Goal: Information Seeking & Learning: Learn about a topic

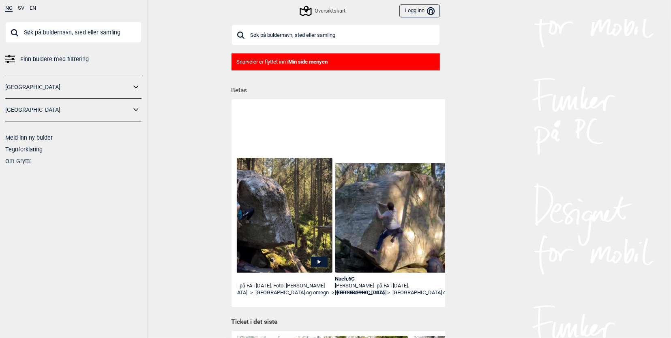
scroll to position [0, 1505]
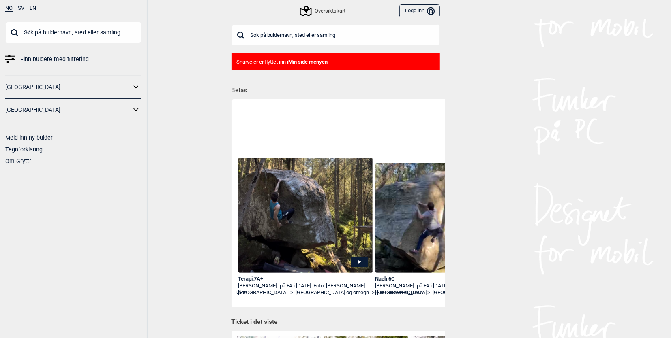
click at [387, 239] on img at bounding box center [442, 218] width 135 height 110
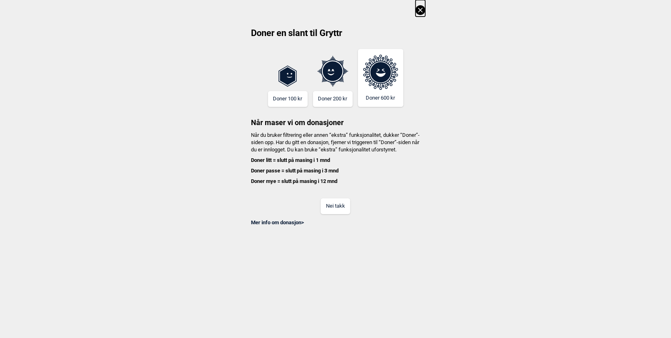
click at [346, 214] on button "Nei takk" at bounding box center [335, 207] width 30 height 16
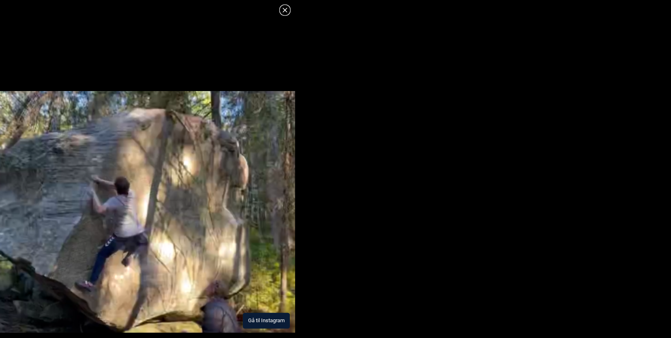
click at [265, 283] on img at bounding box center [147, 212] width 295 height 242
click at [286, 12] on icon at bounding box center [285, 10] width 10 height 10
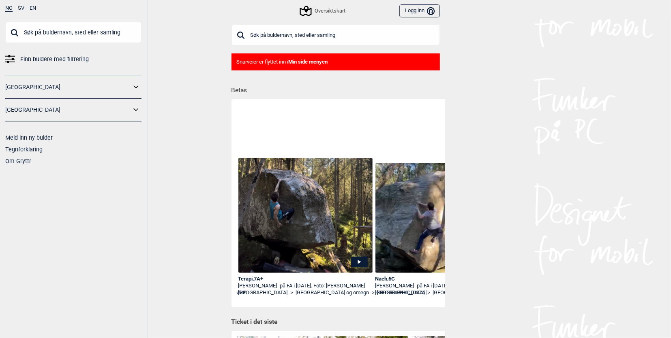
click at [399, 214] on img at bounding box center [442, 218] width 135 height 110
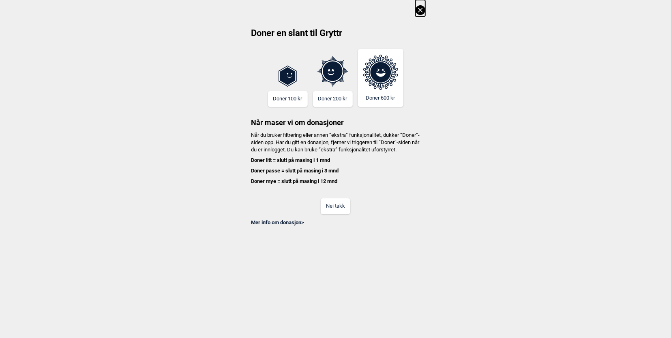
click at [336, 212] on button "Nei takk" at bounding box center [335, 207] width 30 height 16
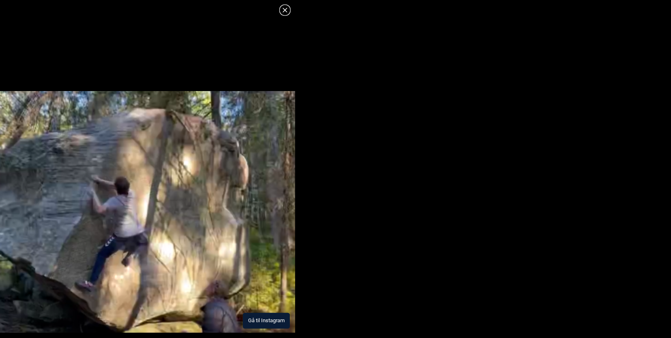
click at [261, 318] on button "Gå til Instagram" at bounding box center [266, 321] width 47 height 16
click at [284, 11] on icon at bounding box center [285, 10] width 10 height 10
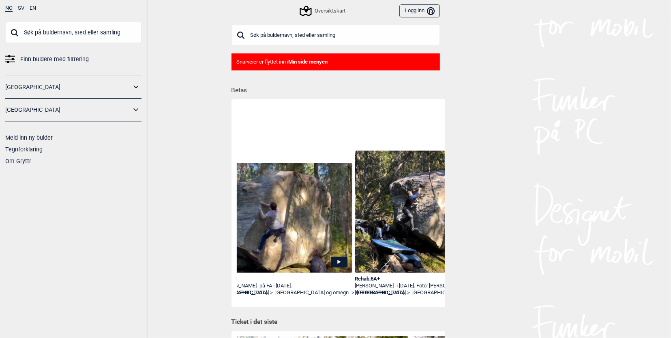
scroll to position [0, 1629]
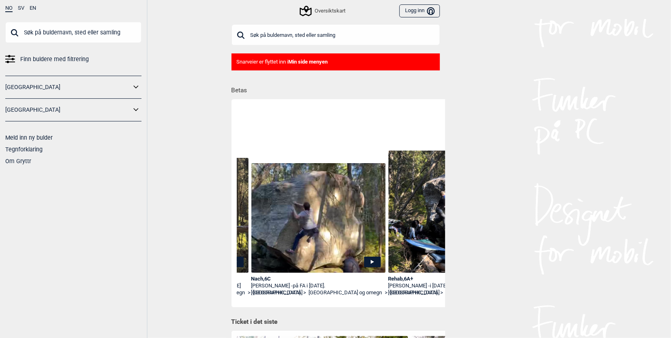
click at [332, 230] on img at bounding box center [318, 218] width 135 height 110
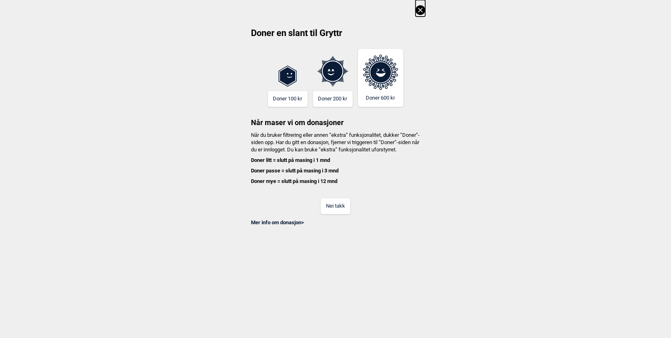
click at [339, 207] on button "Nei takk" at bounding box center [335, 207] width 30 height 16
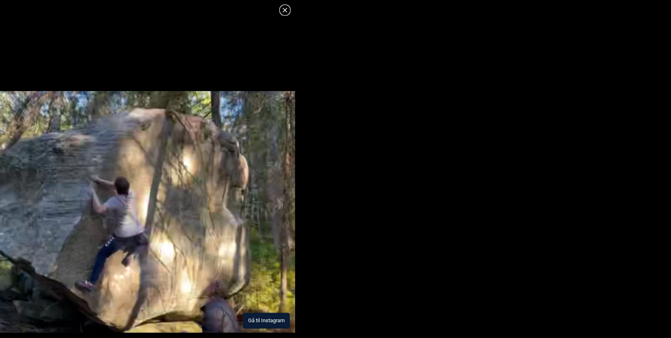
click at [285, 265] on img at bounding box center [147, 212] width 295 height 242
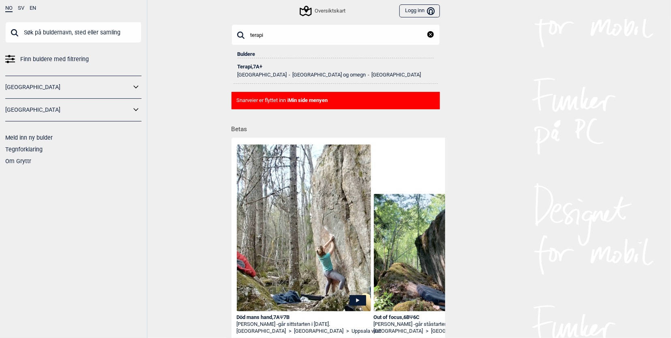
type input "terapi"
click at [266, 67] on div "Terapi , 7A+" at bounding box center [335, 67] width 196 height 6
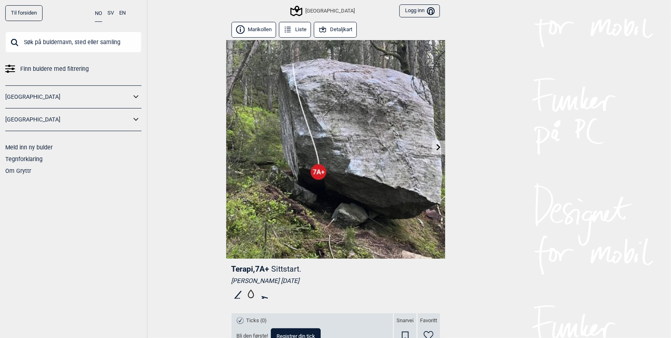
click at [433, 149] on link at bounding box center [438, 147] width 13 height 13
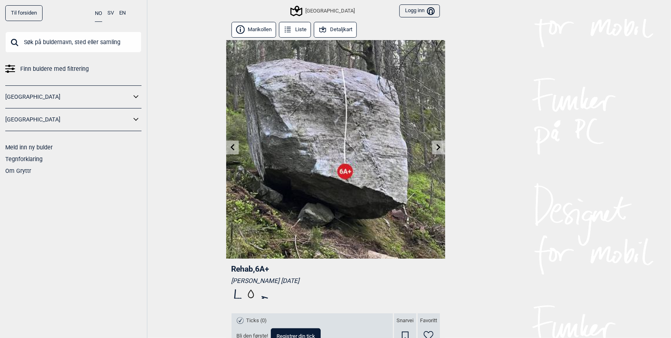
click at [435, 149] on icon at bounding box center [438, 147] width 6 height 6
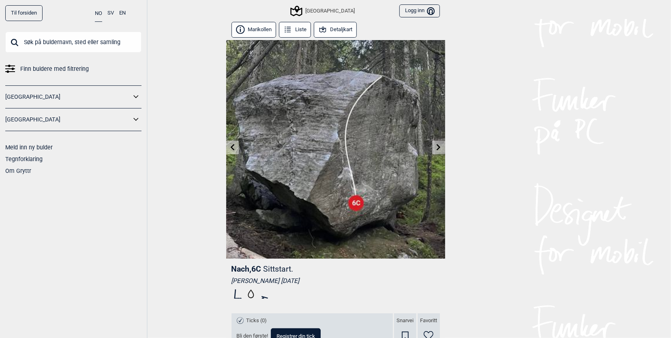
click at [435, 149] on icon at bounding box center [438, 147] width 6 height 6
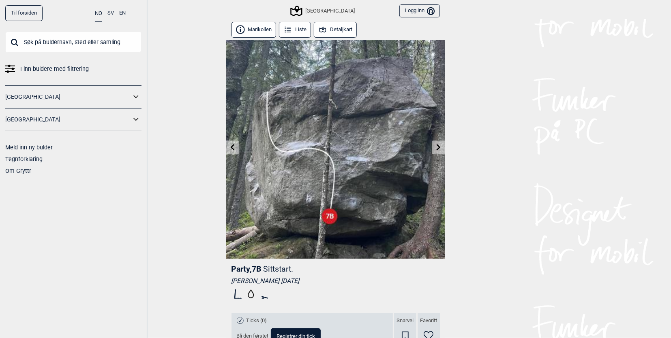
click at [435, 149] on icon at bounding box center [438, 147] width 6 height 6
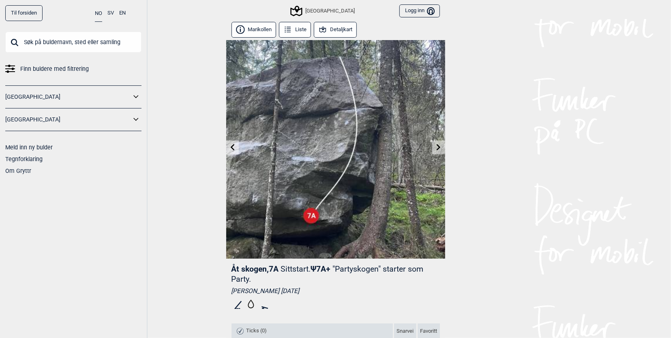
click at [230, 146] on icon at bounding box center [232, 147] width 4 height 6
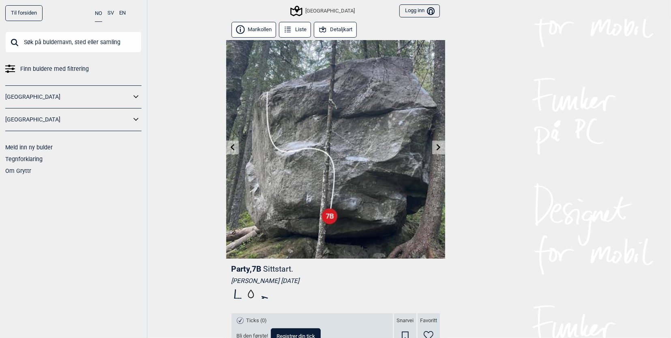
click at [230, 143] on link at bounding box center [232, 147] width 13 height 13
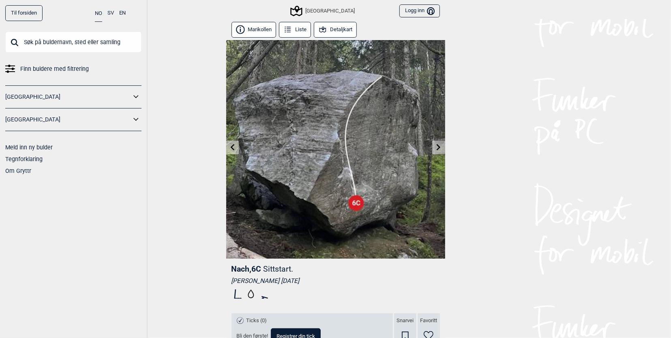
click at [230, 145] on icon at bounding box center [232, 147] width 6 height 6
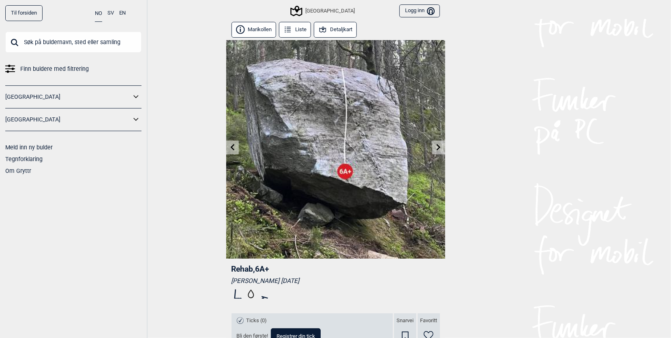
click at [230, 143] on link at bounding box center [232, 147] width 13 height 13
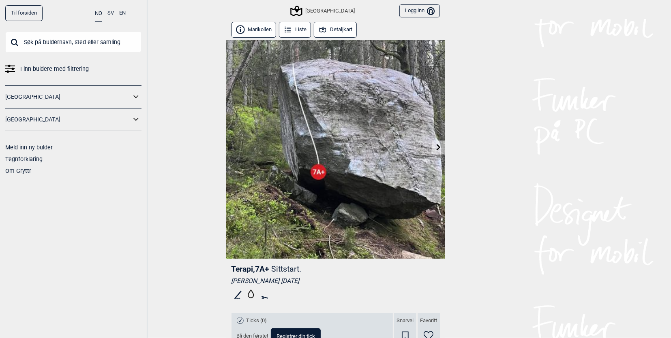
click at [230, 142] on img at bounding box center [335, 149] width 219 height 219
click at [432, 146] on link at bounding box center [438, 147] width 13 height 13
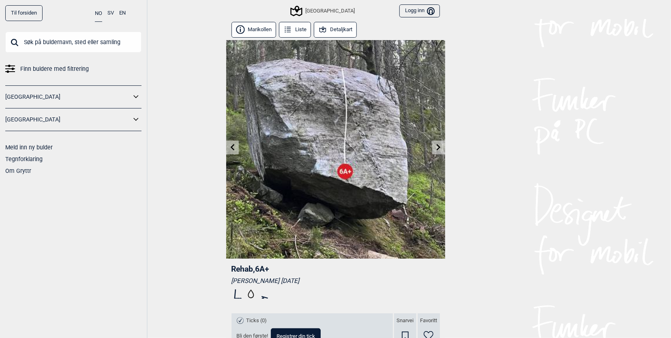
click at [432, 146] on link at bounding box center [438, 147] width 13 height 13
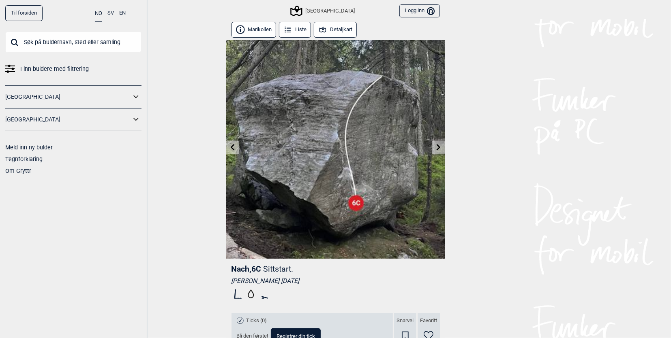
click at [432, 146] on link at bounding box center [438, 147] width 13 height 13
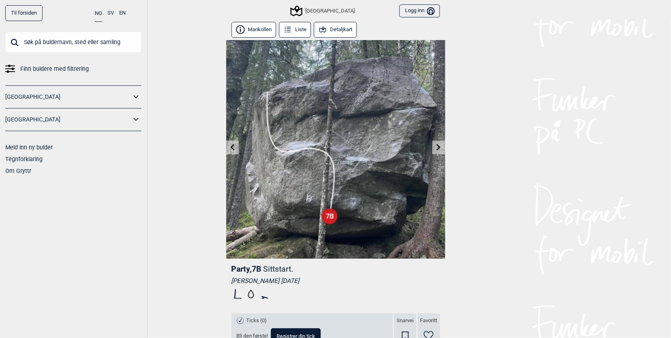
click at [432, 145] on link at bounding box center [438, 147] width 13 height 13
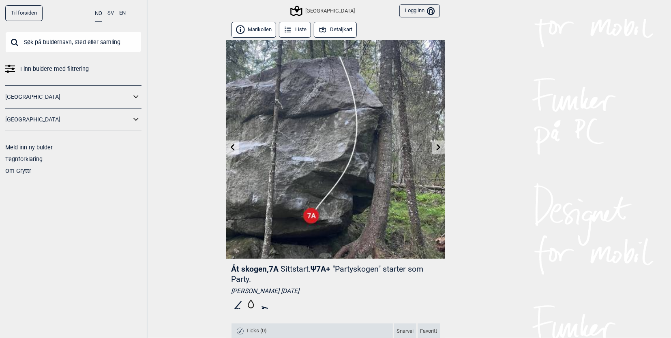
scroll to position [425, 0]
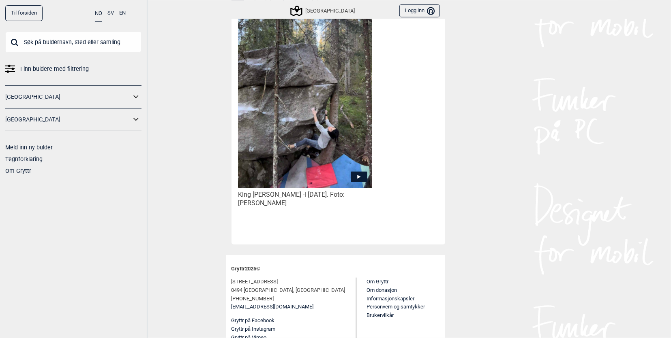
click at [350, 172] on icon at bounding box center [358, 177] width 17 height 11
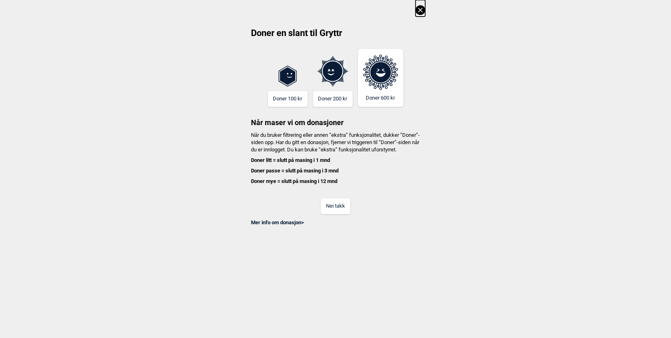
click at [331, 208] on button "Nei takk" at bounding box center [335, 207] width 30 height 16
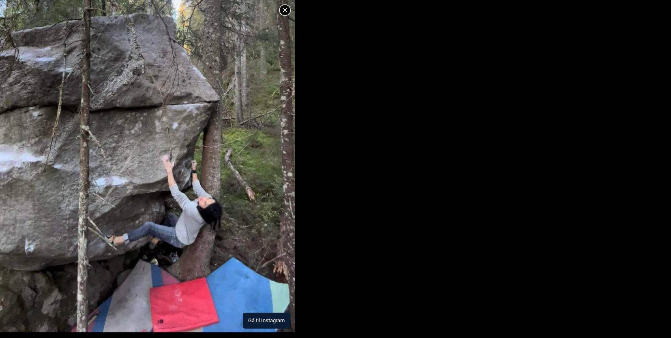
click at [265, 303] on img at bounding box center [147, 141] width 295 height 383
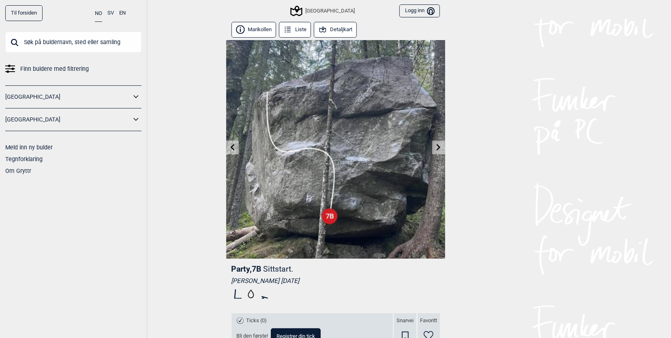
click at [325, 27] on button "Detaljkart" at bounding box center [335, 30] width 43 height 16
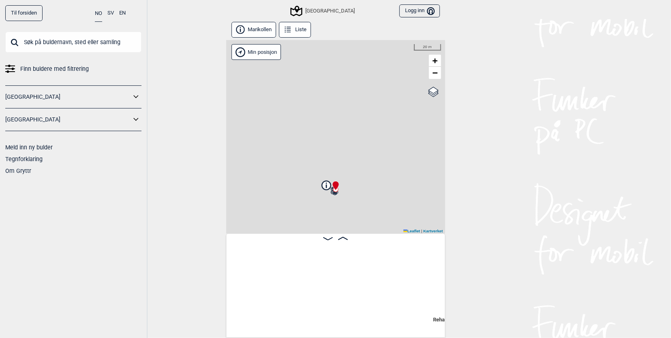
scroll to position [0, 205]
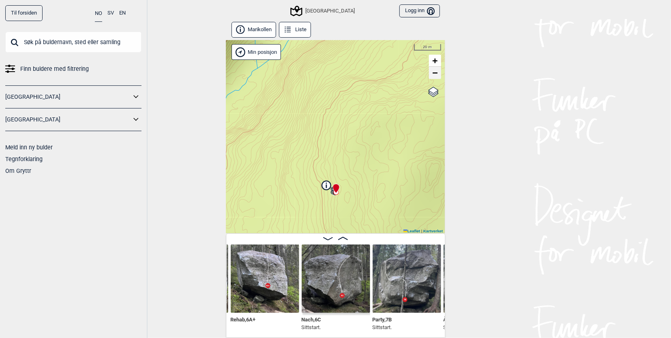
click at [432, 74] on span "−" at bounding box center [434, 73] width 5 height 10
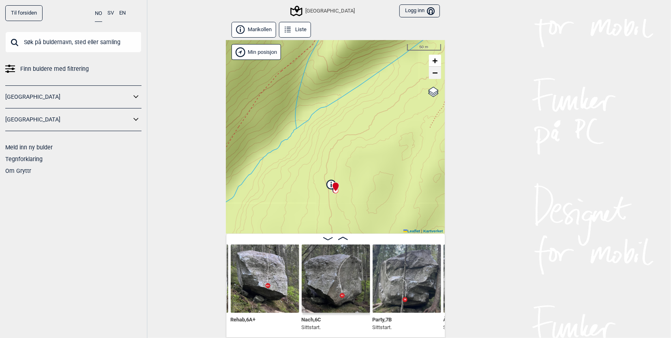
click at [432, 74] on span "−" at bounding box center [434, 73] width 5 height 10
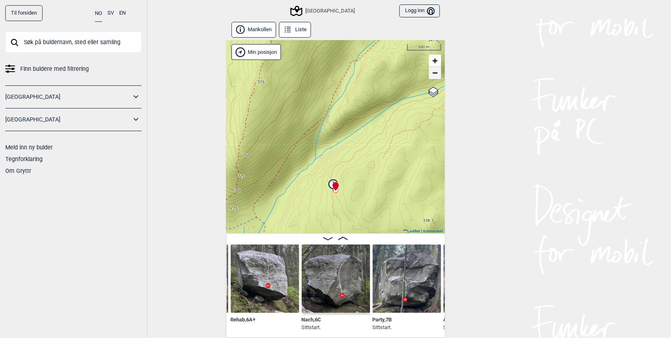
click at [432, 73] on span "−" at bounding box center [434, 73] width 5 height 10
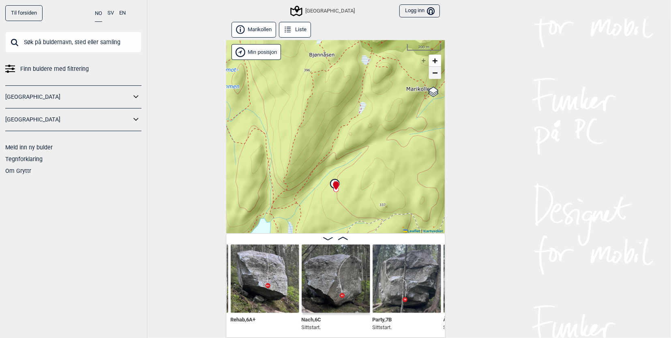
click at [432, 73] on span "−" at bounding box center [434, 73] width 5 height 10
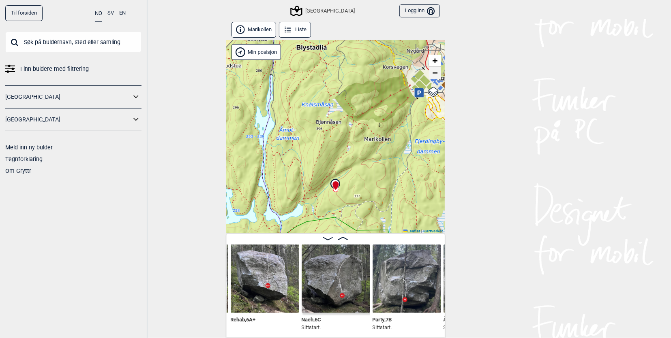
click at [432, 73] on span "−" at bounding box center [434, 73] width 5 height 10
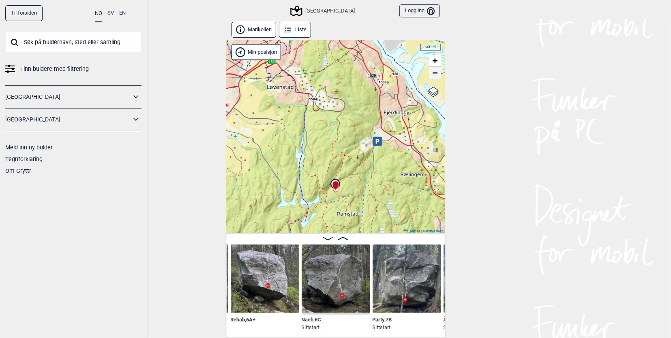
click at [432, 73] on span "−" at bounding box center [434, 73] width 5 height 10
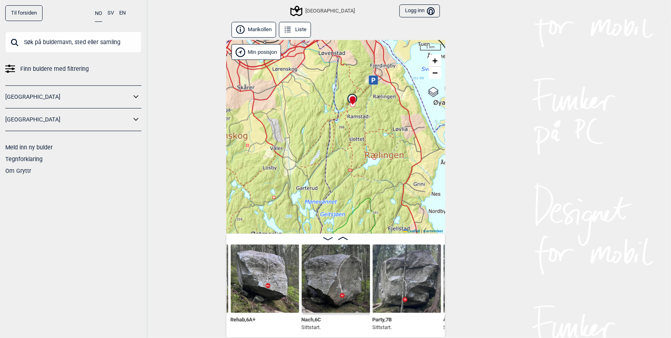
drag, startPoint x: 372, startPoint y: 138, endPoint x: 389, endPoint y: 56, distance: 84.3
click at [389, 56] on div "[GEOGRAPHIC_DATA] Min posisjon 1 km + − Kartverket OpenStreetMap Google satelli…" at bounding box center [335, 137] width 219 height 194
click at [433, 71] on span "−" at bounding box center [434, 73] width 5 height 10
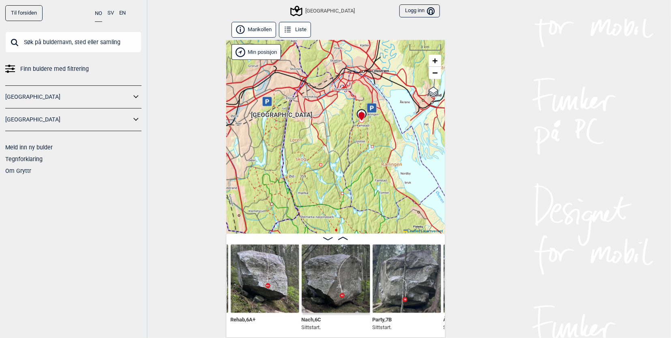
drag, startPoint x: 377, startPoint y: 93, endPoint x: 392, endPoint y: 72, distance: 25.6
click at [392, 72] on div "[GEOGRAPHIC_DATA] Min posisjon 3 km + − Kartverket OpenStreetMap Google satelli…" at bounding box center [335, 137] width 219 height 194
click at [94, 39] on input "text" at bounding box center [73, 42] width 136 height 21
type input "atomvinter"
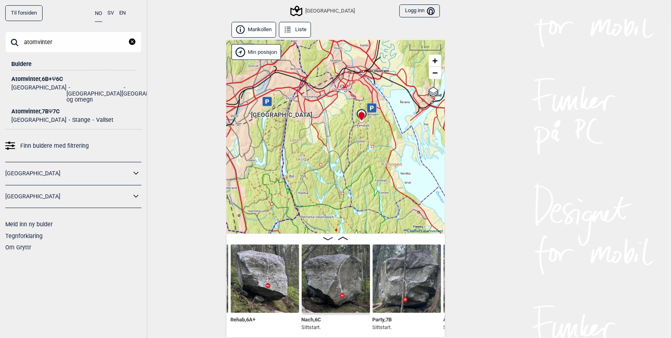
click at [35, 78] on div "Atomvinter , 6B+ Ψ 6C" at bounding box center [73, 79] width 124 height 6
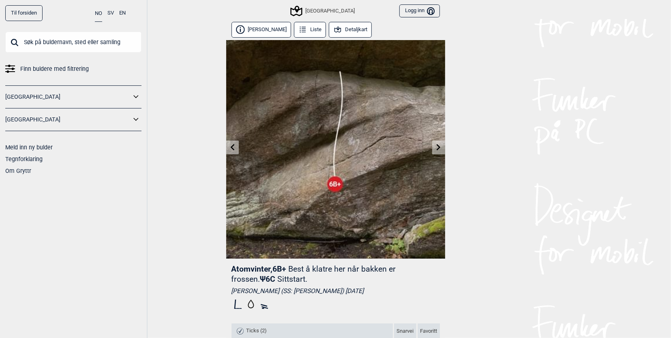
click at [333, 26] on icon at bounding box center [337, 29] width 9 height 9
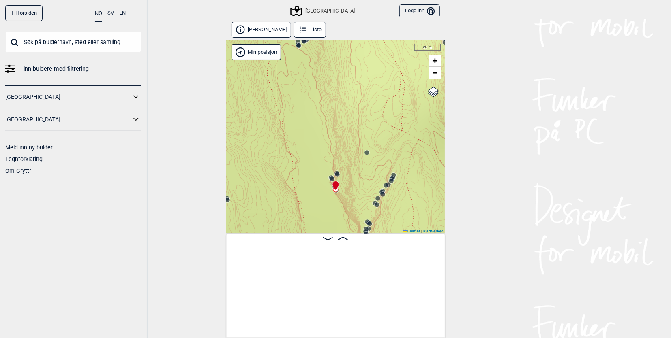
scroll to position [0, 12803]
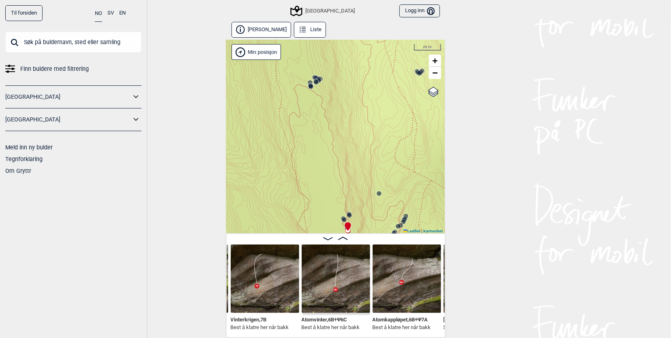
drag, startPoint x: 310, startPoint y: 134, endPoint x: 322, endPoint y: 175, distance: 42.7
click at [322, 175] on div "Speidersteinen Barnehageveggen Cowboyveggen Bølerveggen [GEOGRAPHIC_DATA]" at bounding box center [335, 137] width 219 height 194
click at [436, 76] on link "−" at bounding box center [435, 73] width 12 height 12
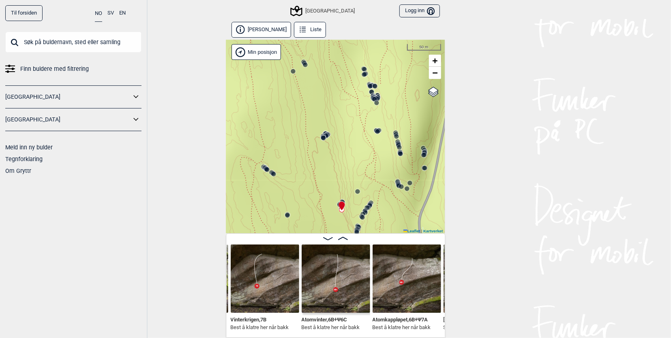
click at [321, 137] on circle at bounding box center [323, 138] width 5 height 5
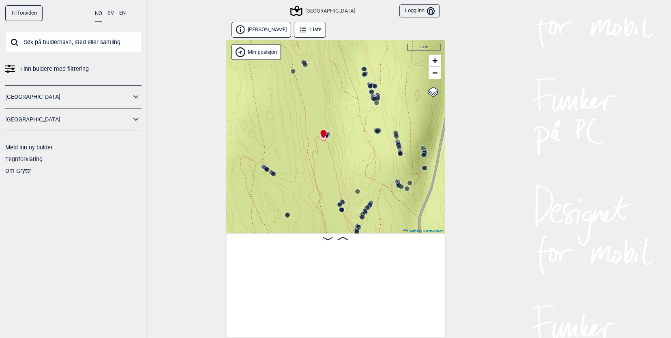
scroll to position [0, 12461]
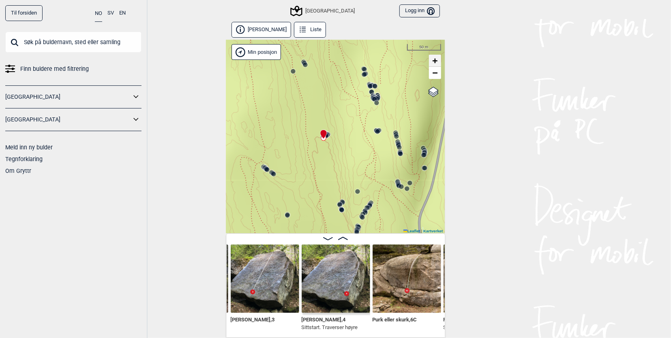
click at [432, 62] on span "+" at bounding box center [434, 61] width 5 height 10
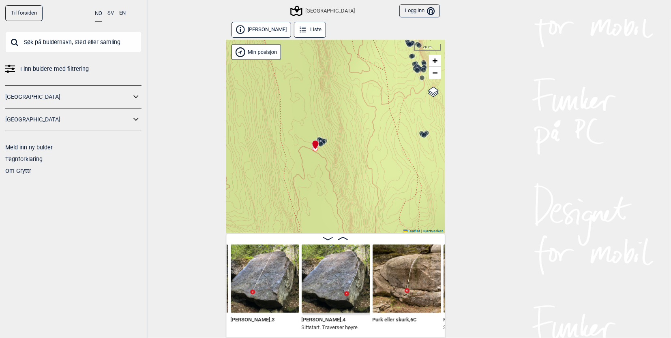
drag, startPoint x: 355, startPoint y: 108, endPoint x: 362, endPoint y: 177, distance: 69.6
click at [362, 177] on div "Speidersteinen Barnehageveggen Cowboyveggen Bølerveggen [GEOGRAPHIC_DATA]" at bounding box center [335, 137] width 219 height 194
click at [433, 62] on span "+" at bounding box center [434, 61] width 5 height 10
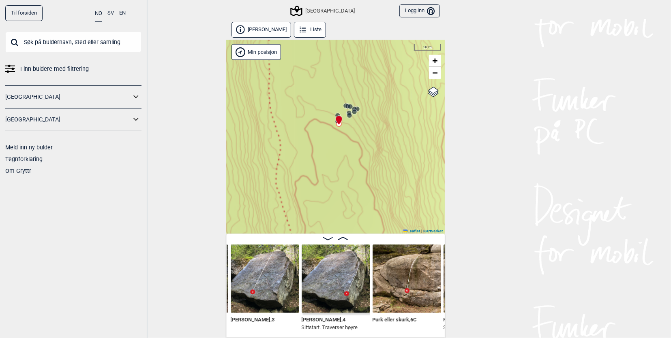
drag, startPoint x: 337, startPoint y: 121, endPoint x: 377, endPoint y: 118, distance: 40.2
click at [377, 118] on div "Speidersteinen Barnehageveggen Cowboyveggen Bølerveggen [GEOGRAPHIC_DATA]" at bounding box center [335, 137] width 219 height 194
click at [334, 115] on div at bounding box center [337, 117] width 6 height 6
click at [335, 115] on div at bounding box center [337, 117] width 6 height 6
click at [347, 116] on circle at bounding box center [349, 116] width 5 height 5
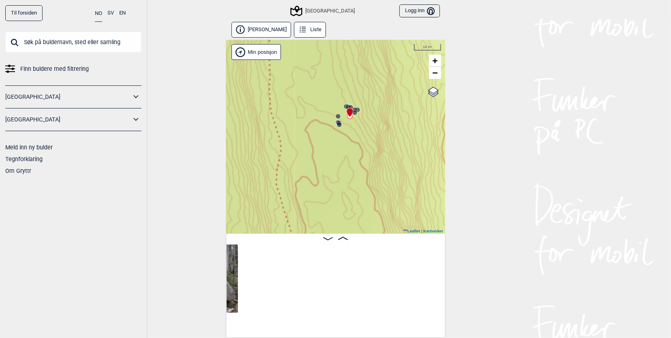
scroll to position [0, 12187]
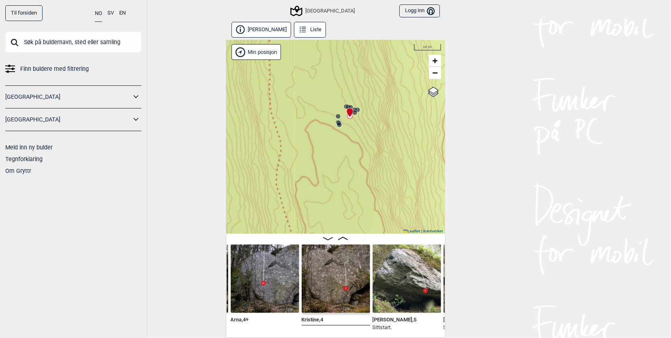
click at [344, 107] on circle at bounding box center [346, 107] width 5 height 5
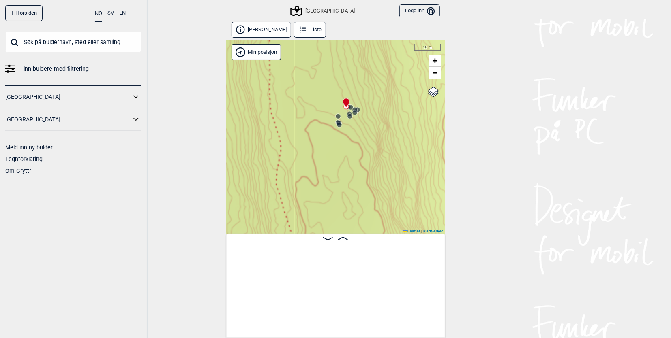
scroll to position [0, 11708]
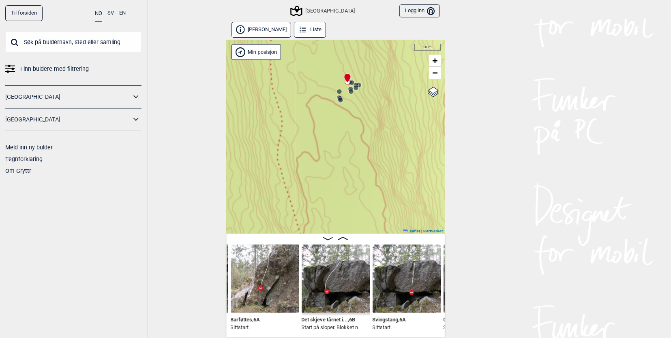
drag, startPoint x: 333, startPoint y: 155, endPoint x: 334, endPoint y: 133, distance: 21.9
click at [334, 131] on div "Speidersteinen Barnehageveggen Cowboyveggen Bølerveggen [GEOGRAPHIC_DATA]" at bounding box center [335, 137] width 219 height 194
click at [290, 269] on img at bounding box center [265, 279] width 68 height 68
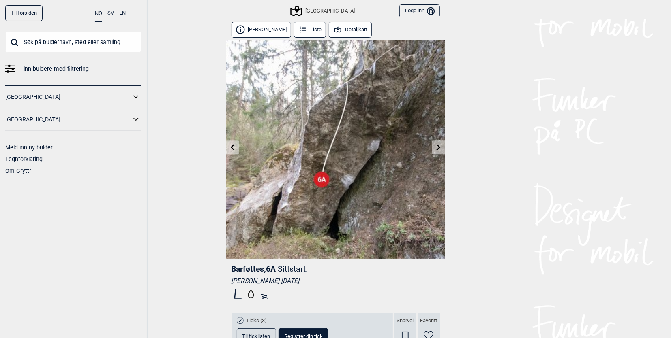
click at [230, 147] on icon at bounding box center [232, 147] width 6 height 6
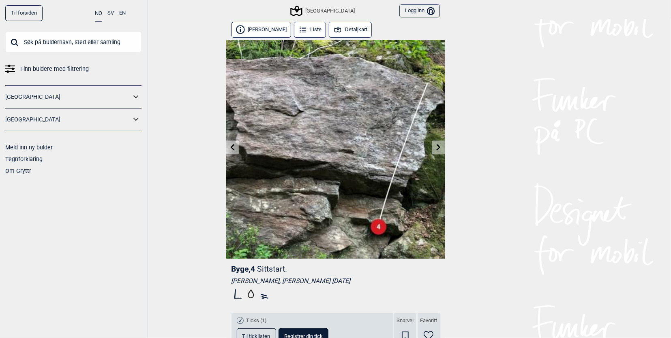
click at [230, 146] on icon at bounding box center [232, 147] width 4 height 6
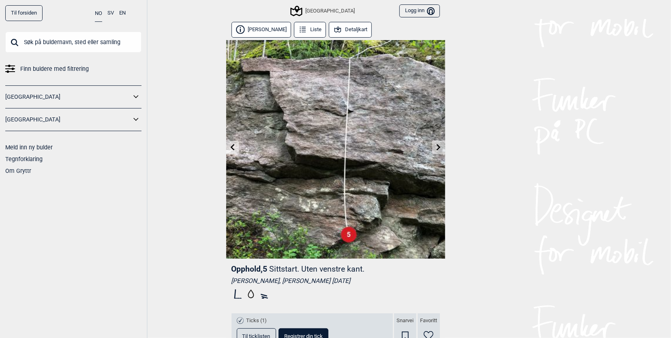
click at [230, 146] on icon at bounding box center [232, 147] width 4 height 6
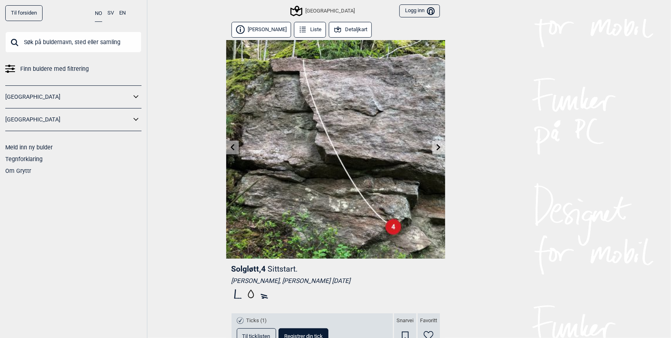
click at [230, 145] on icon at bounding box center [232, 147] width 4 height 6
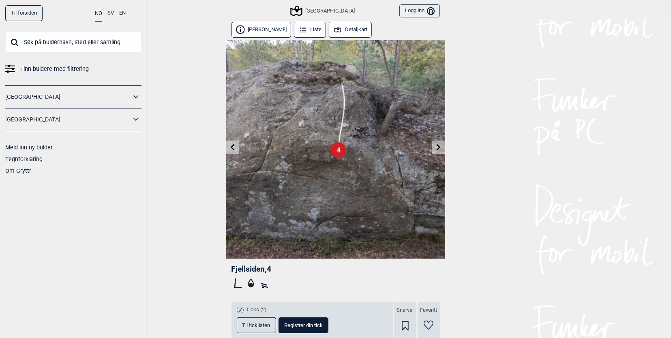
click at [438, 145] on link at bounding box center [438, 147] width 13 height 13
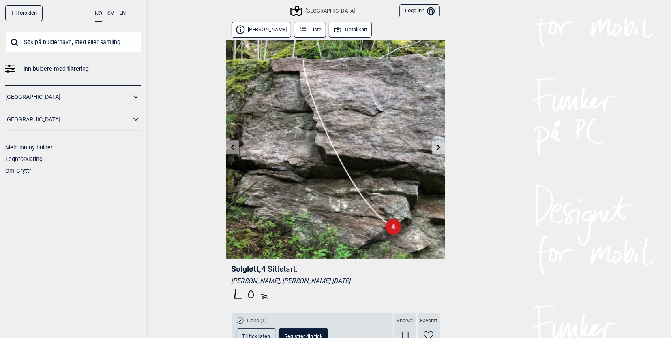
click at [438, 145] on icon at bounding box center [438, 147] width 6 height 6
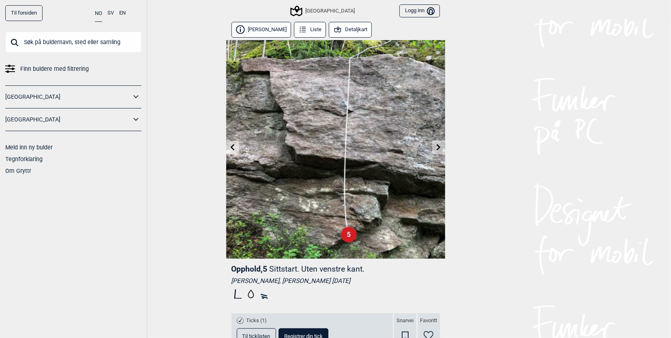
click at [438, 145] on icon at bounding box center [438, 147] width 6 height 6
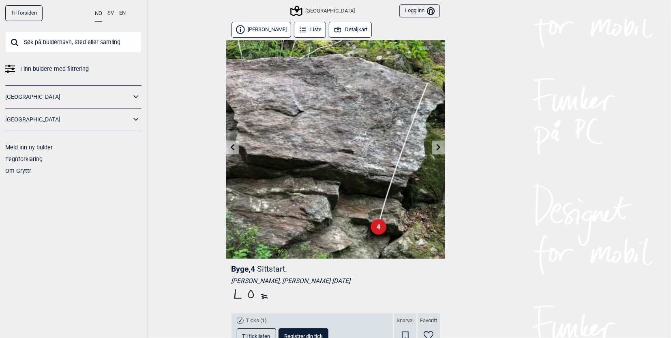
click at [345, 32] on button "Detaljkart" at bounding box center [350, 30] width 43 height 16
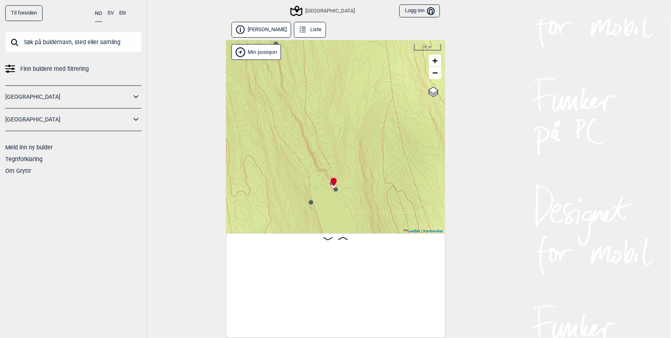
scroll to position [0, 11502]
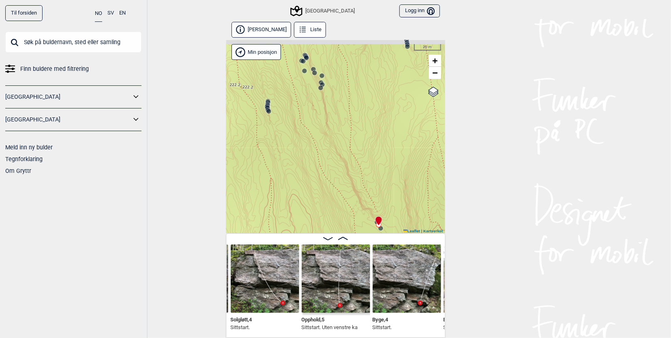
drag, startPoint x: 339, startPoint y: 119, endPoint x: 384, endPoint y: 154, distance: 57.5
click at [384, 154] on div "Speidersteinen Barnehageveggen Cowboyveggen Bølerveggen [GEOGRAPHIC_DATA]" at bounding box center [335, 137] width 219 height 194
click at [303, 73] on circle at bounding box center [305, 71] width 5 height 5
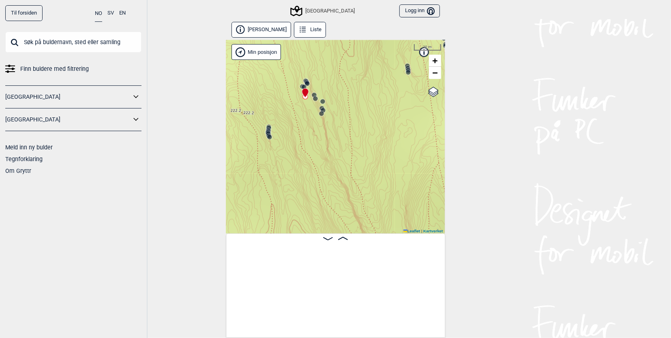
scroll to position [0, 10407]
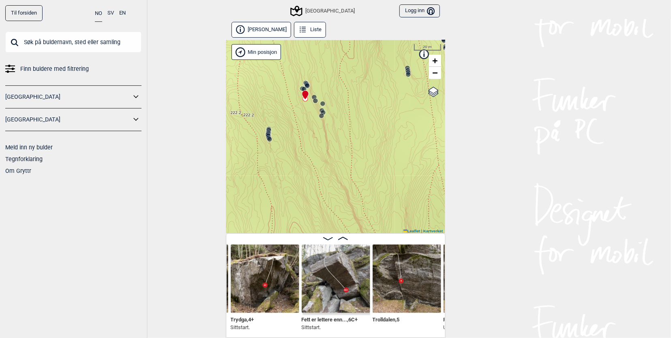
click at [380, 277] on img at bounding box center [406, 279] width 68 height 68
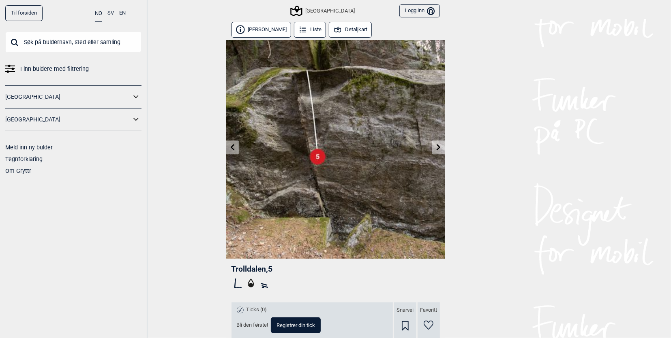
click at [436, 149] on icon at bounding box center [438, 147] width 4 height 6
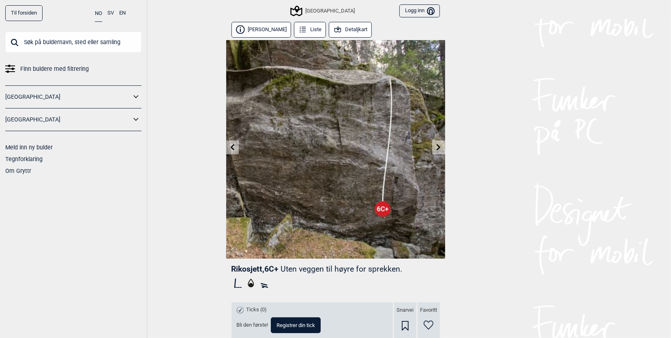
click at [436, 148] on icon at bounding box center [438, 147] width 4 height 6
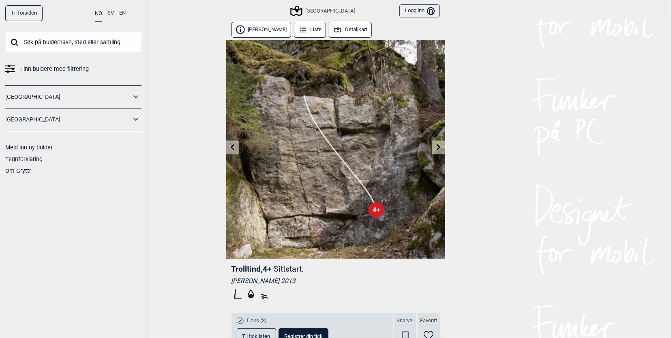
click at [230, 144] on link at bounding box center [232, 147] width 13 height 13
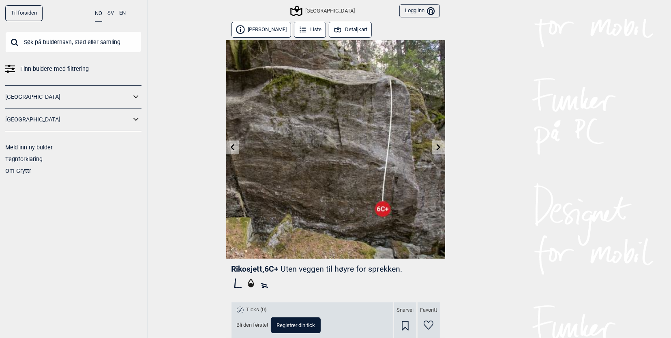
click at [435, 148] on icon at bounding box center [438, 147] width 6 height 6
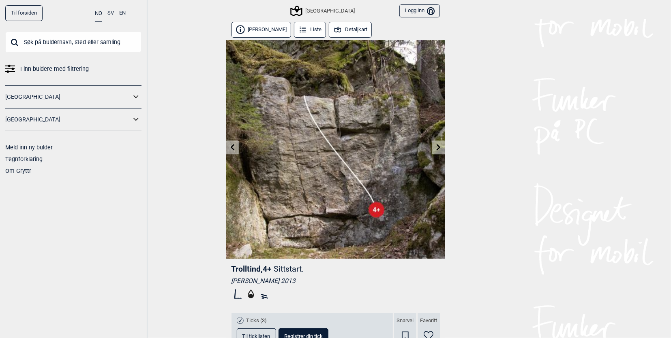
click at [435, 148] on icon at bounding box center [438, 147] width 6 height 6
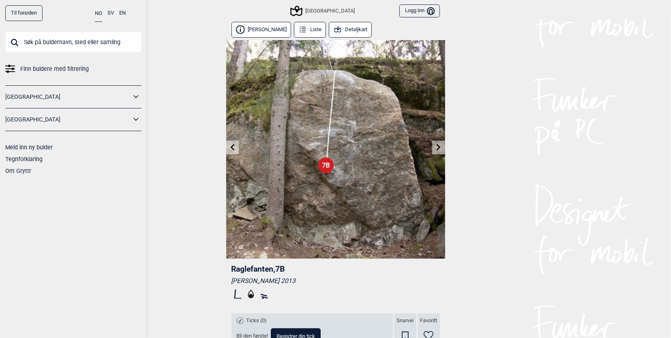
click at [342, 26] on button "Detaljkart" at bounding box center [350, 30] width 43 height 16
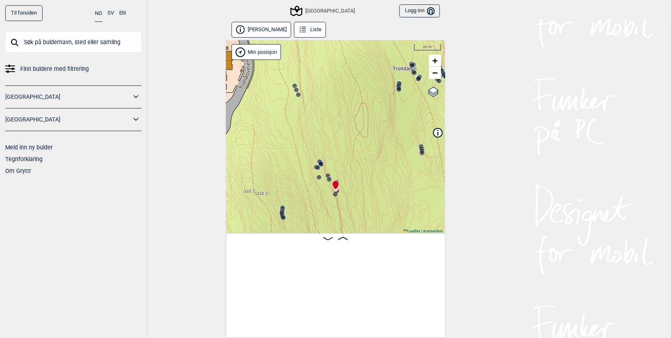
scroll to position [0, 10681]
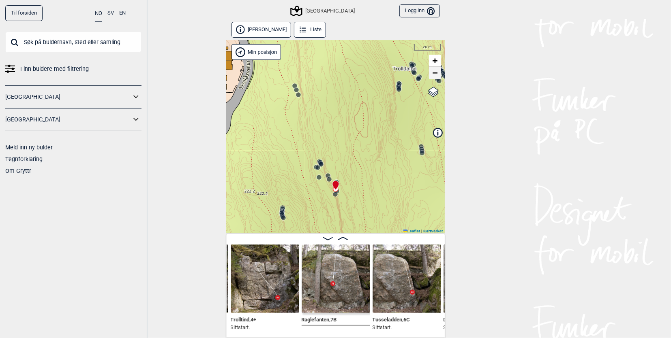
click at [432, 77] on span "−" at bounding box center [434, 73] width 5 height 10
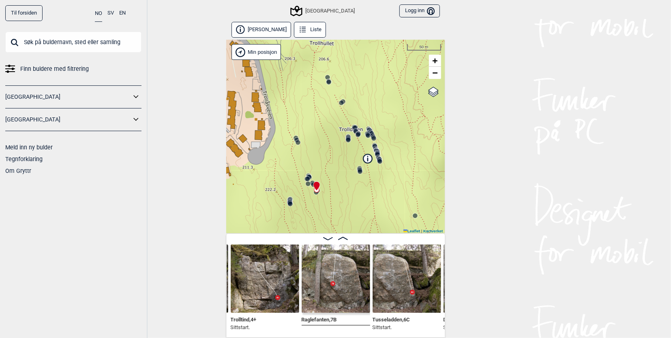
drag, startPoint x: 362, startPoint y: 149, endPoint x: 322, endPoint y: 147, distance: 40.5
click at [322, 147] on div "Speidersteinen Barnehageveggen Cowboyveggen Bølerveggen [GEOGRAPHIC_DATA]" at bounding box center [335, 137] width 219 height 194
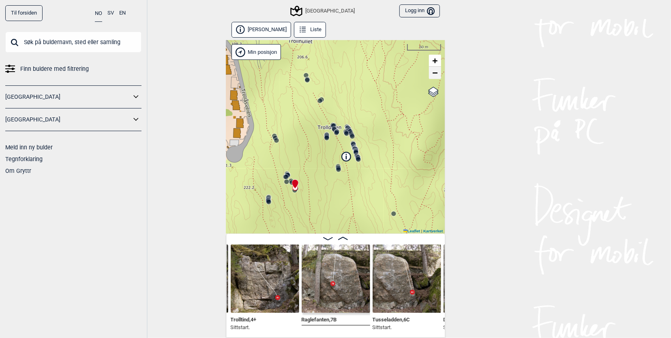
click at [432, 77] on span "−" at bounding box center [434, 73] width 5 height 10
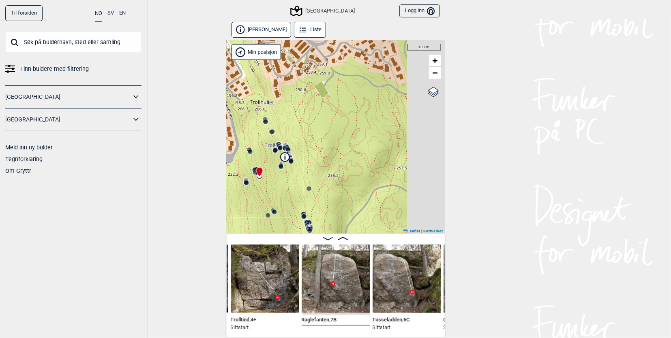
drag, startPoint x: 387, startPoint y: 145, endPoint x: 319, endPoint y: 125, distance: 70.8
click at [319, 125] on div "Speidersteinen Barnehageveggen Cowboyveggen Bølerveggen [GEOGRAPHIC_DATA]" at bounding box center [335, 137] width 219 height 194
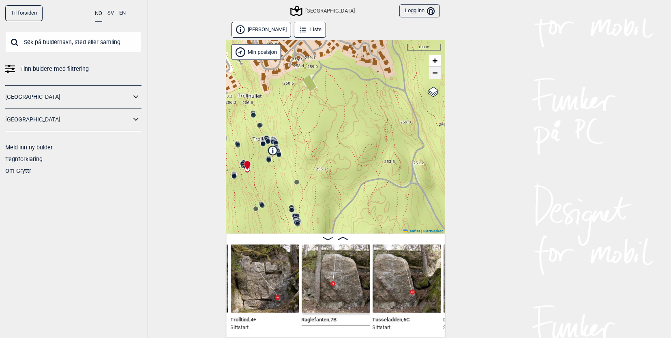
drag, startPoint x: 430, startPoint y: 77, endPoint x: 416, endPoint y: 92, distance: 20.9
click at [432, 77] on span "−" at bounding box center [434, 73] width 5 height 10
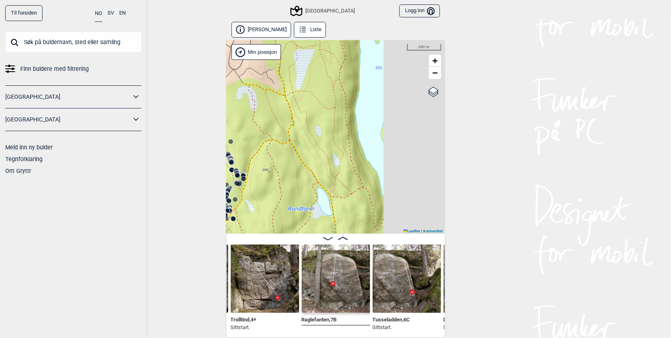
drag, startPoint x: 379, startPoint y: 160, endPoint x: 294, endPoint y: 116, distance: 95.9
click at [294, 116] on div "Speidersteinen Barnehageveggen Cowboyveggen Bølerveggen [GEOGRAPHIC_DATA]" at bounding box center [335, 137] width 219 height 194
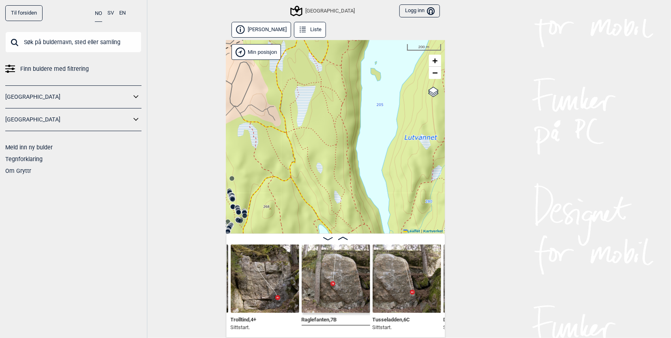
drag, startPoint x: 312, startPoint y: 143, endPoint x: 312, endPoint y: 180, distance: 36.9
click at [312, 180] on div "Speidersteinen Barnehageveggen Cowboyveggen Bølerveggen [GEOGRAPHIC_DATA]" at bounding box center [335, 137] width 219 height 194
click at [345, 156] on div "Speidersteinen Barnehageveggen Cowboyveggen Bølerveggen [GEOGRAPHIC_DATA]" at bounding box center [335, 137] width 219 height 194
click at [432, 60] on span "+" at bounding box center [434, 61] width 5 height 10
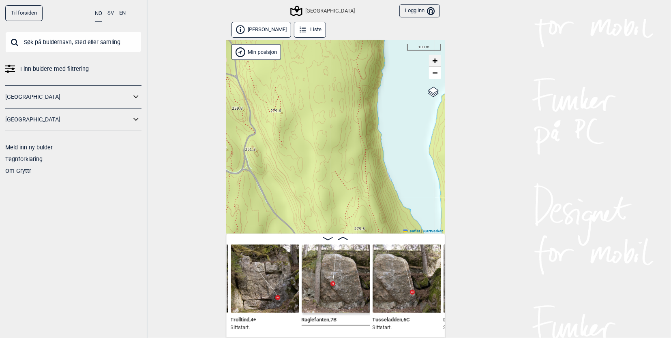
click at [432, 60] on span "+" at bounding box center [434, 61] width 5 height 10
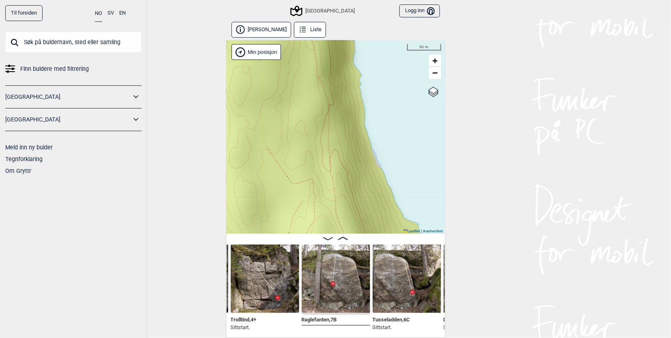
drag, startPoint x: 374, startPoint y: 136, endPoint x: 307, endPoint y: 130, distance: 67.5
click at [307, 130] on div "Speidersteinen Barnehageveggen Cowboyveggen Bølerveggen [GEOGRAPHIC_DATA]" at bounding box center [335, 137] width 219 height 194
click at [48, 43] on input "text" at bounding box center [73, 42] width 136 height 21
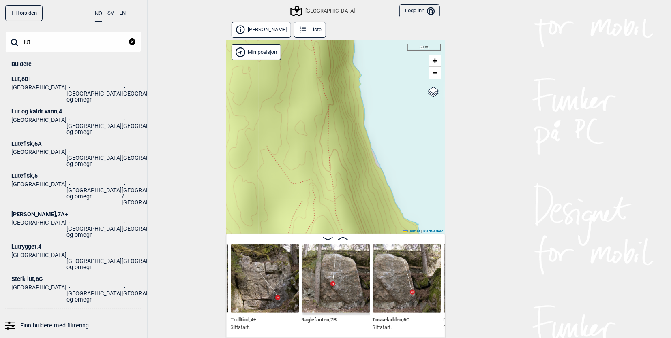
type input "lut"
click at [29, 79] on div "Lut , 6B+" at bounding box center [73, 79] width 124 height 6
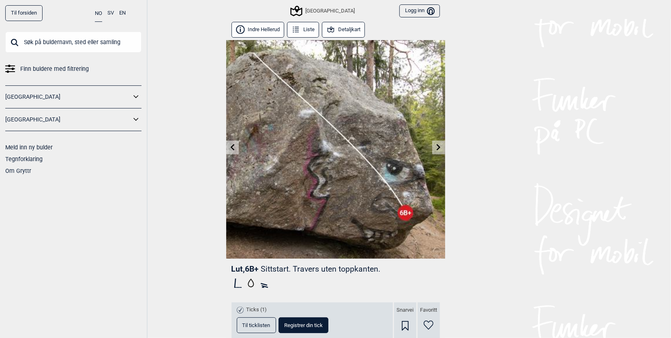
click at [231, 148] on icon at bounding box center [232, 147] width 6 height 6
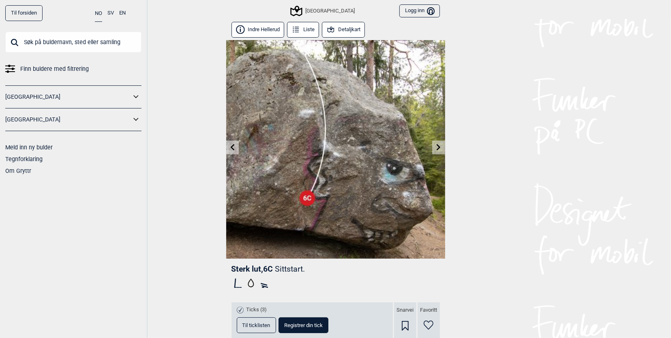
click at [231, 148] on icon at bounding box center [232, 147] width 6 height 6
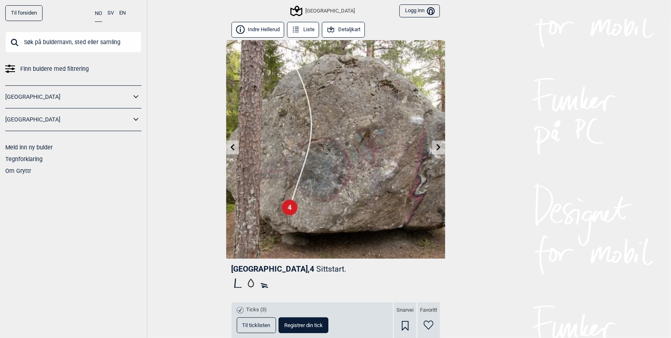
click at [103, 40] on input "text" at bounding box center [73, 42] width 136 height 21
type input "hullet"
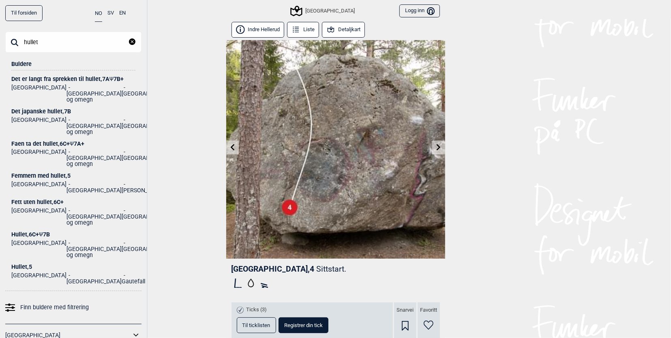
click at [27, 232] on div "Hullet , 6C+ Ψ 7B" at bounding box center [73, 235] width 124 height 6
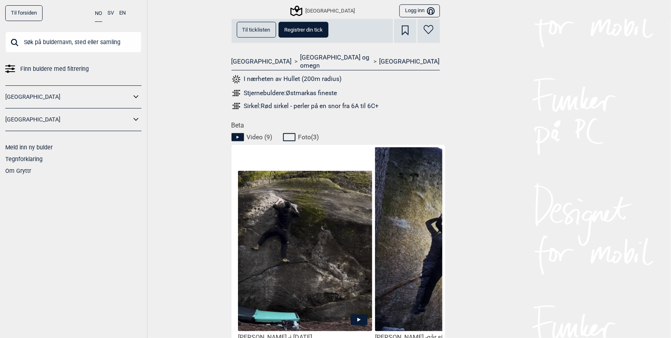
scroll to position [324, 0]
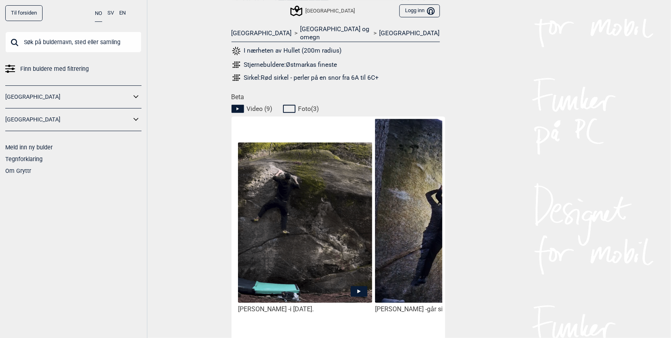
click at [285, 201] on img at bounding box center [305, 224] width 134 height 162
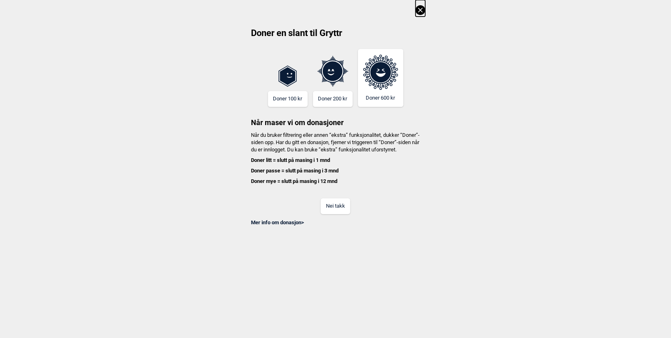
click at [333, 210] on button "Nei takk" at bounding box center [335, 207] width 30 height 16
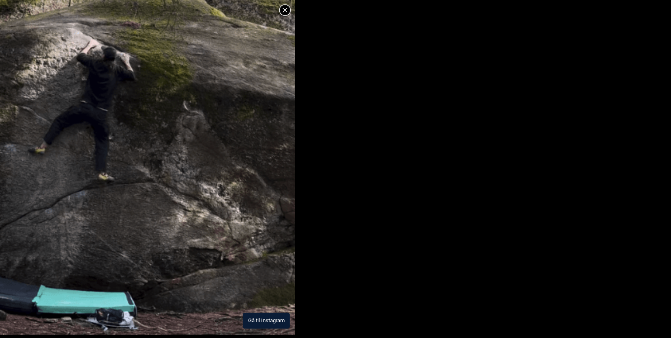
click at [266, 325] on button "Gå til Instagram" at bounding box center [266, 321] width 47 height 16
